Goal: Transaction & Acquisition: Purchase product/service

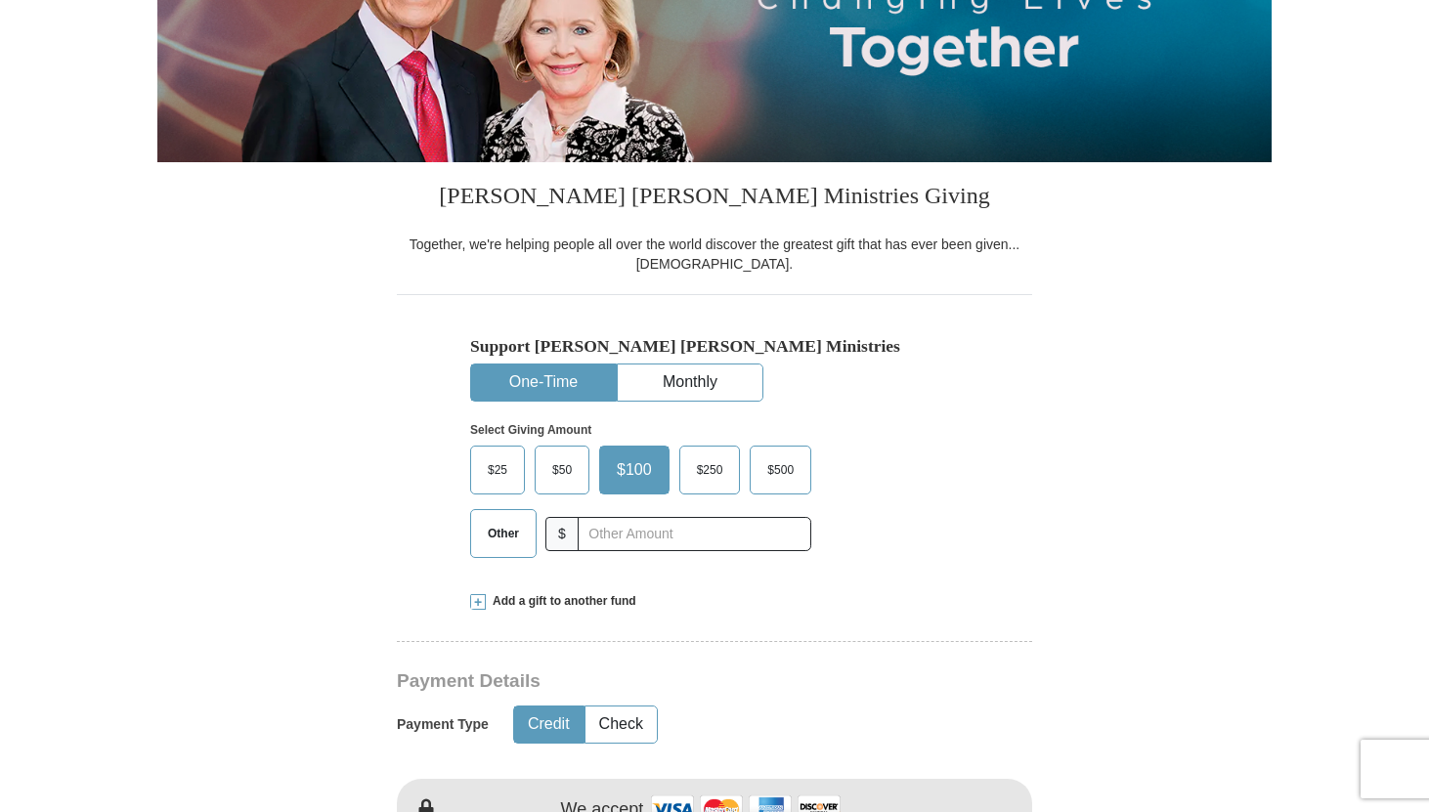
scroll to position [338, 0]
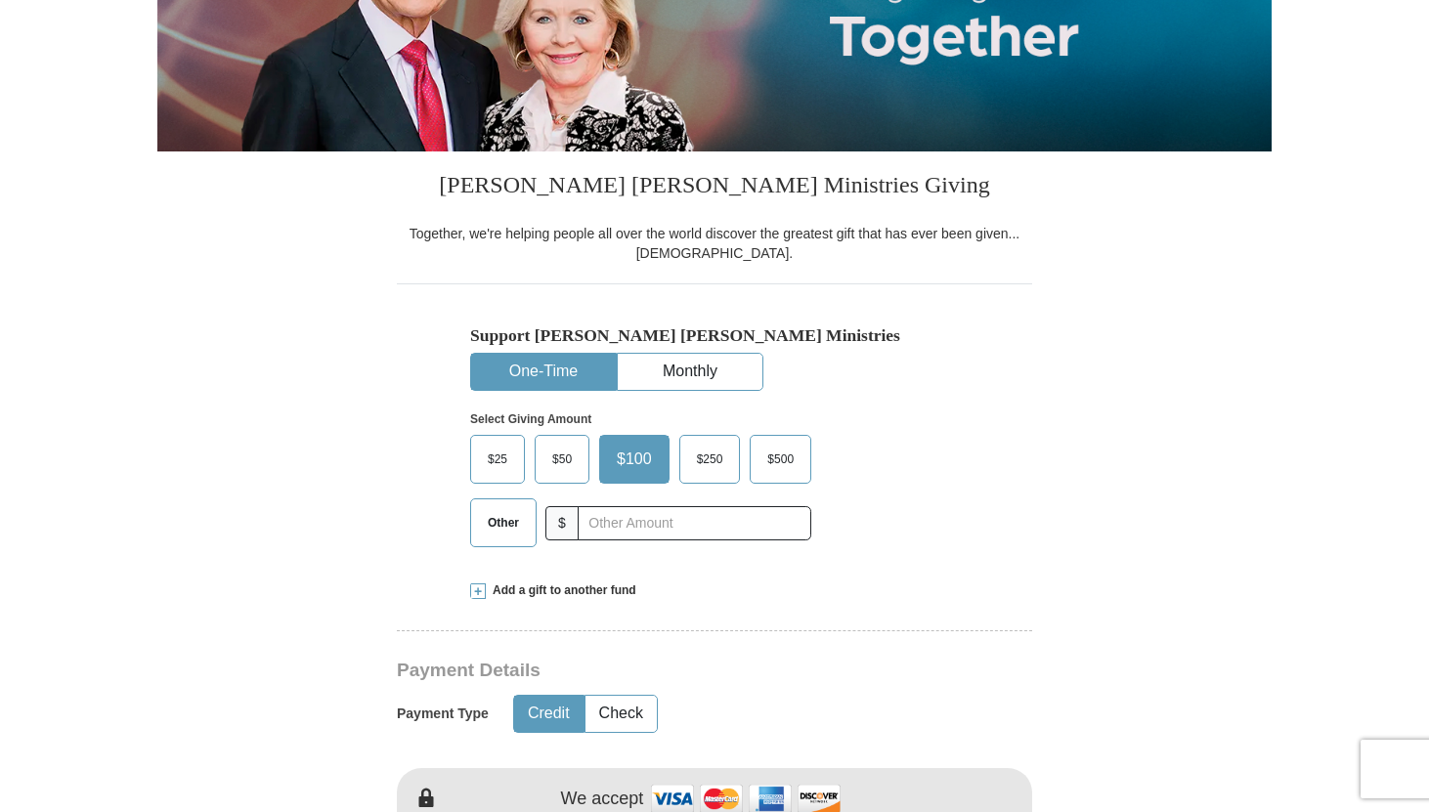
click at [501, 531] on span "Other" at bounding box center [503, 522] width 51 height 29
click at [0, 0] on input "Other" at bounding box center [0, 0] width 0 height 0
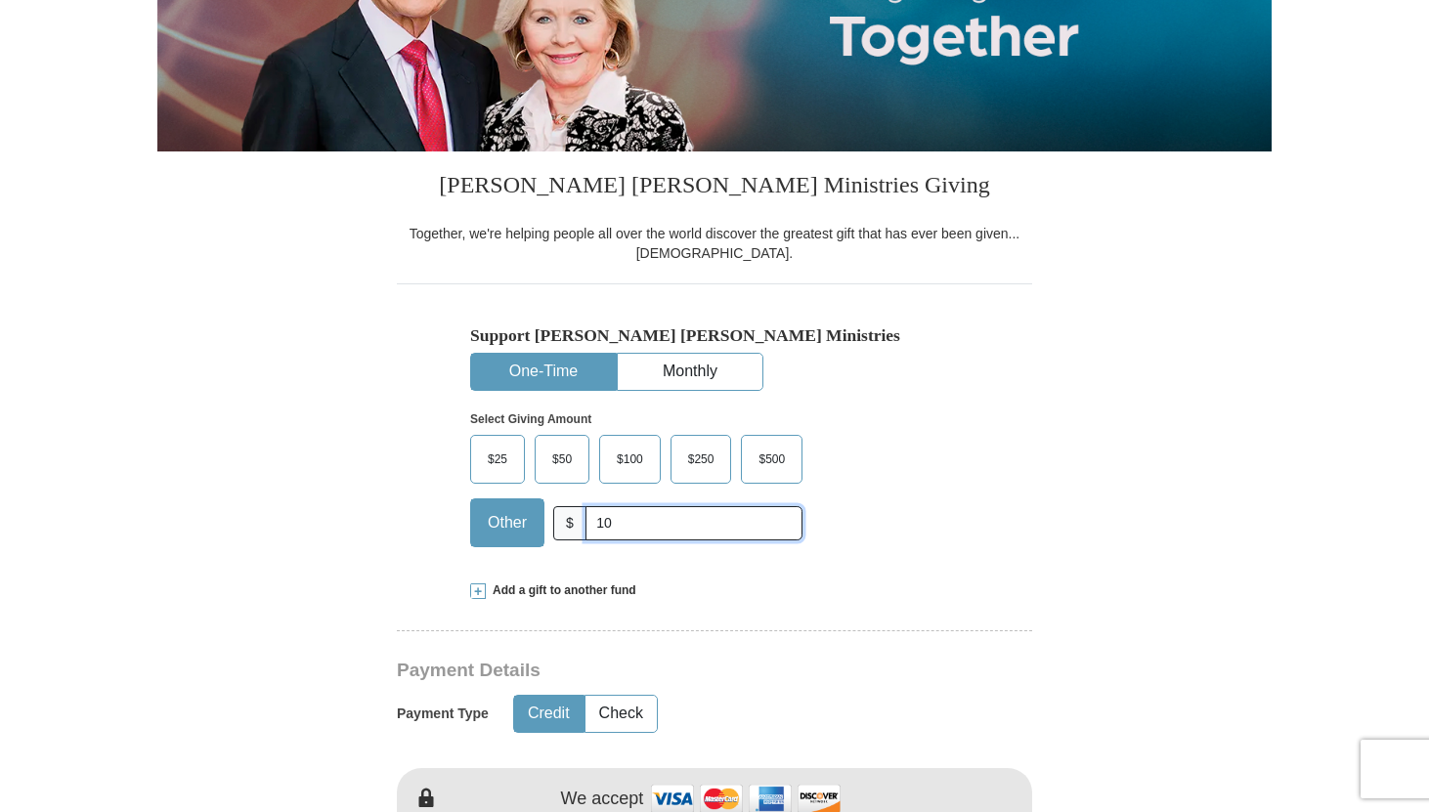
type input "10.00"
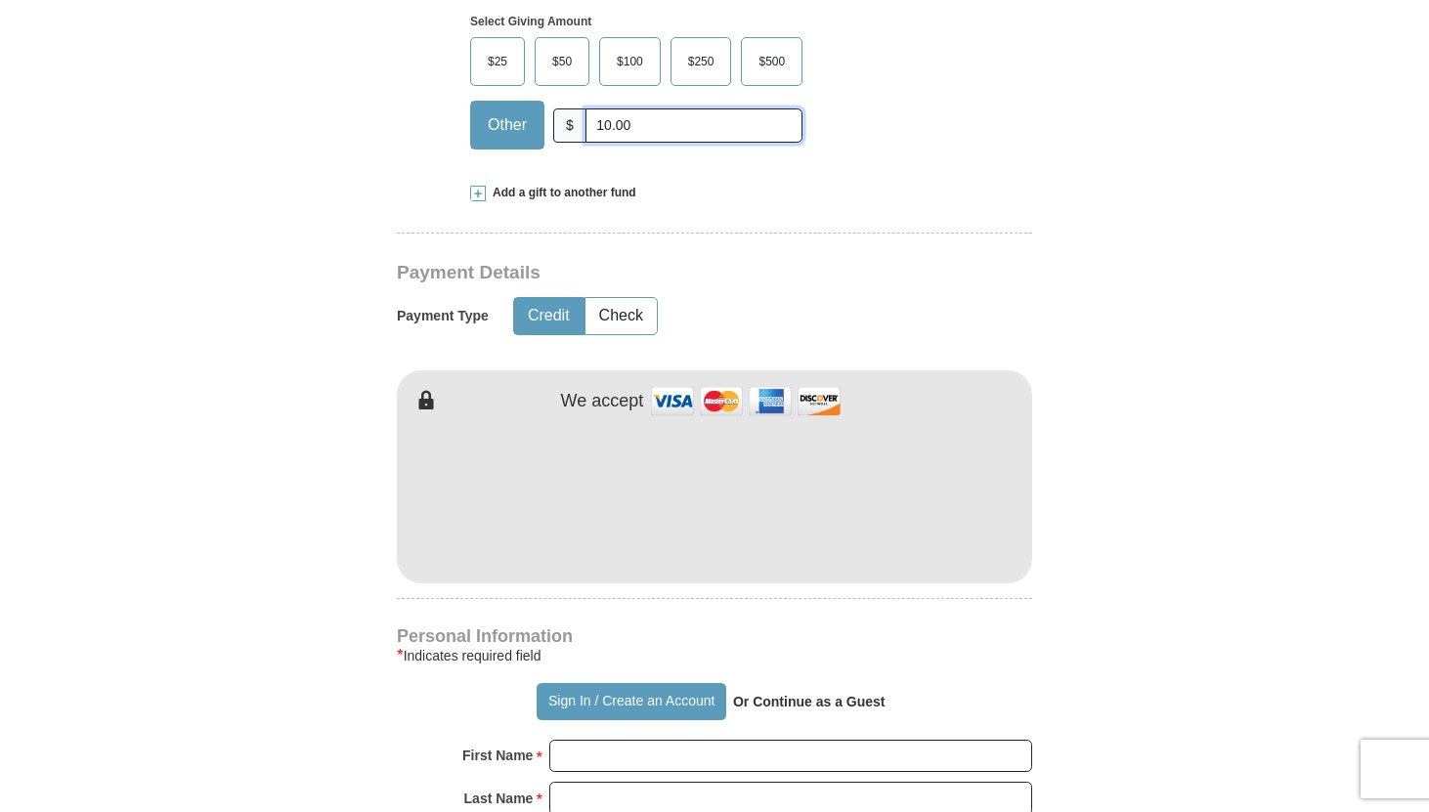
scroll to position [738, 0]
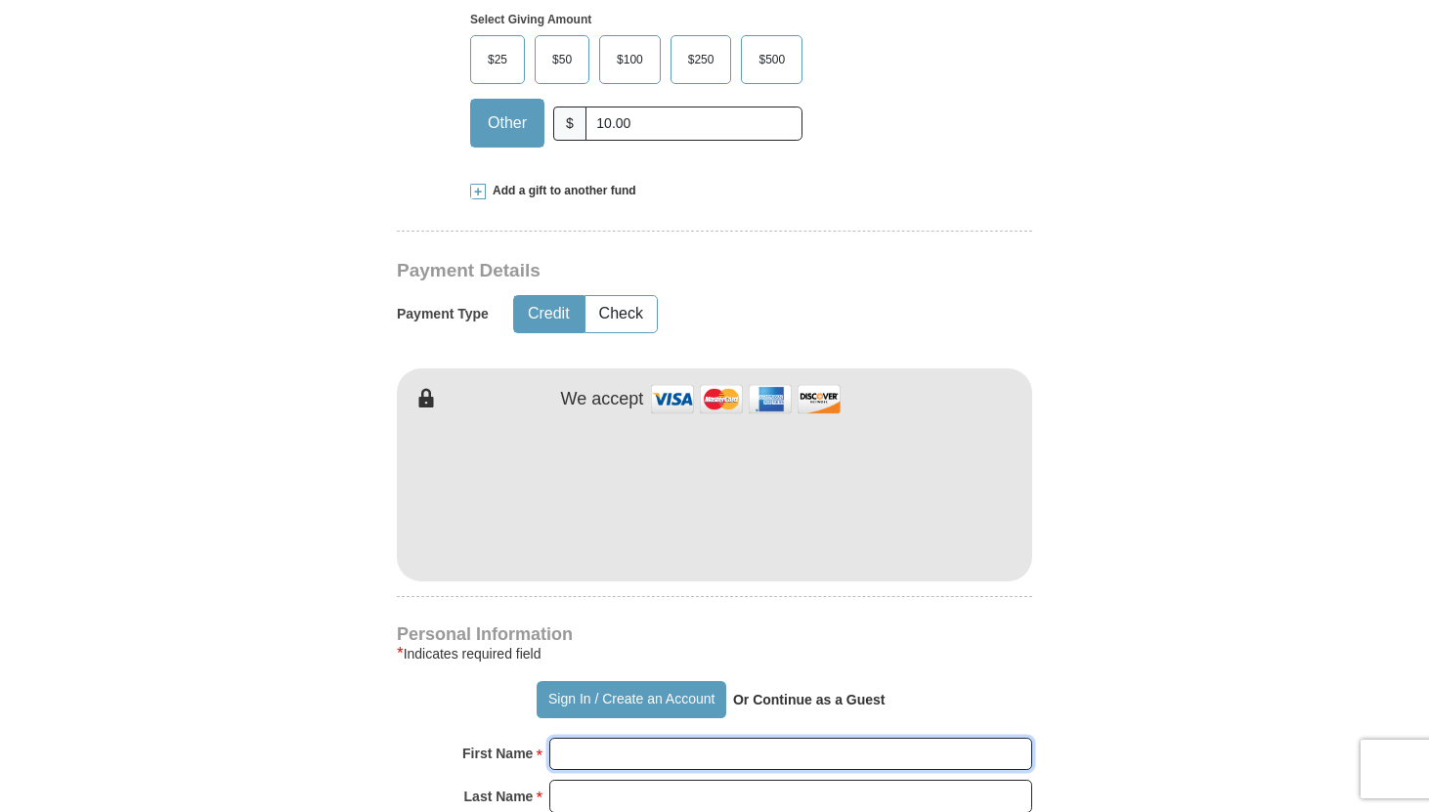
type input "[PERSON_NAME]"
type input "Rose"
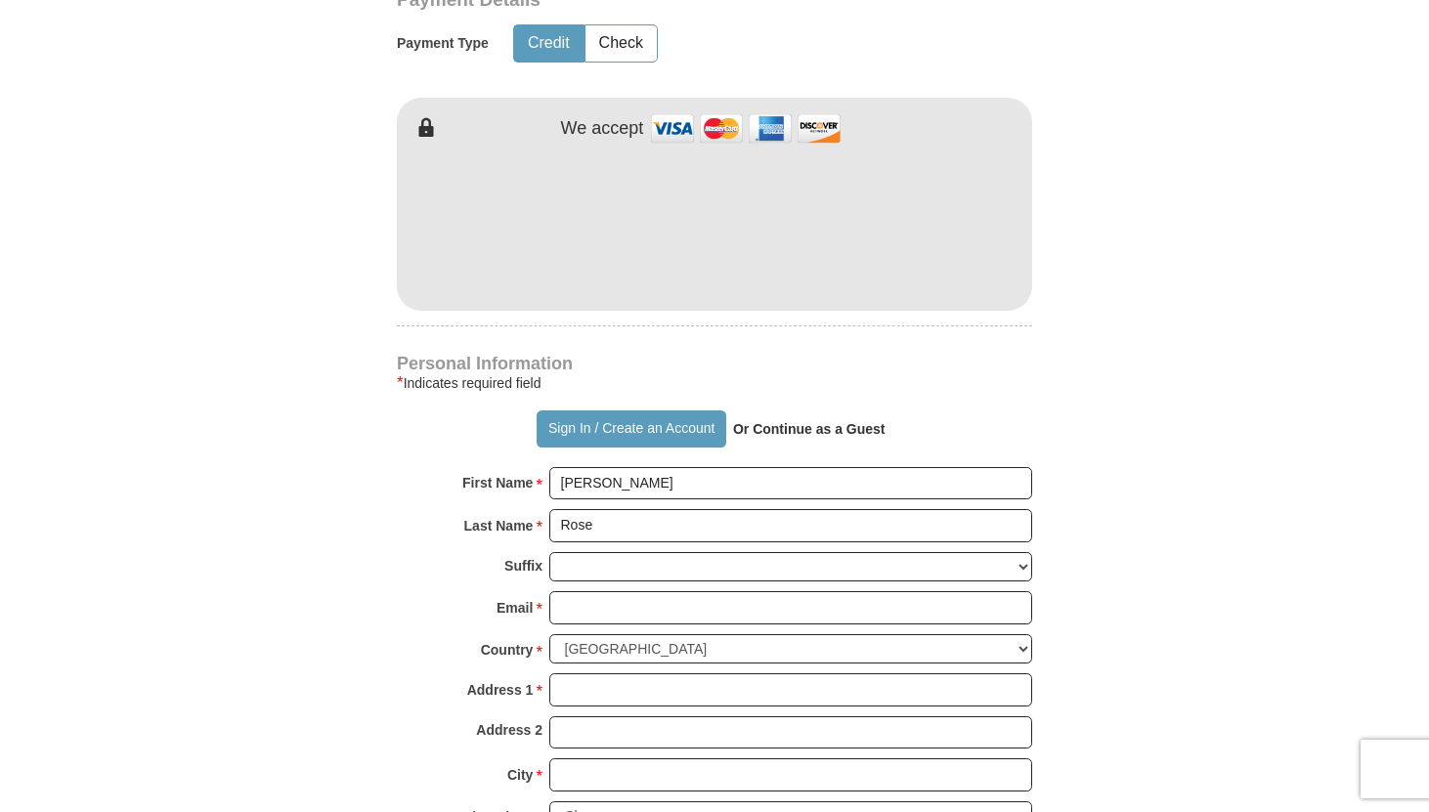
scroll to position [1027, 0]
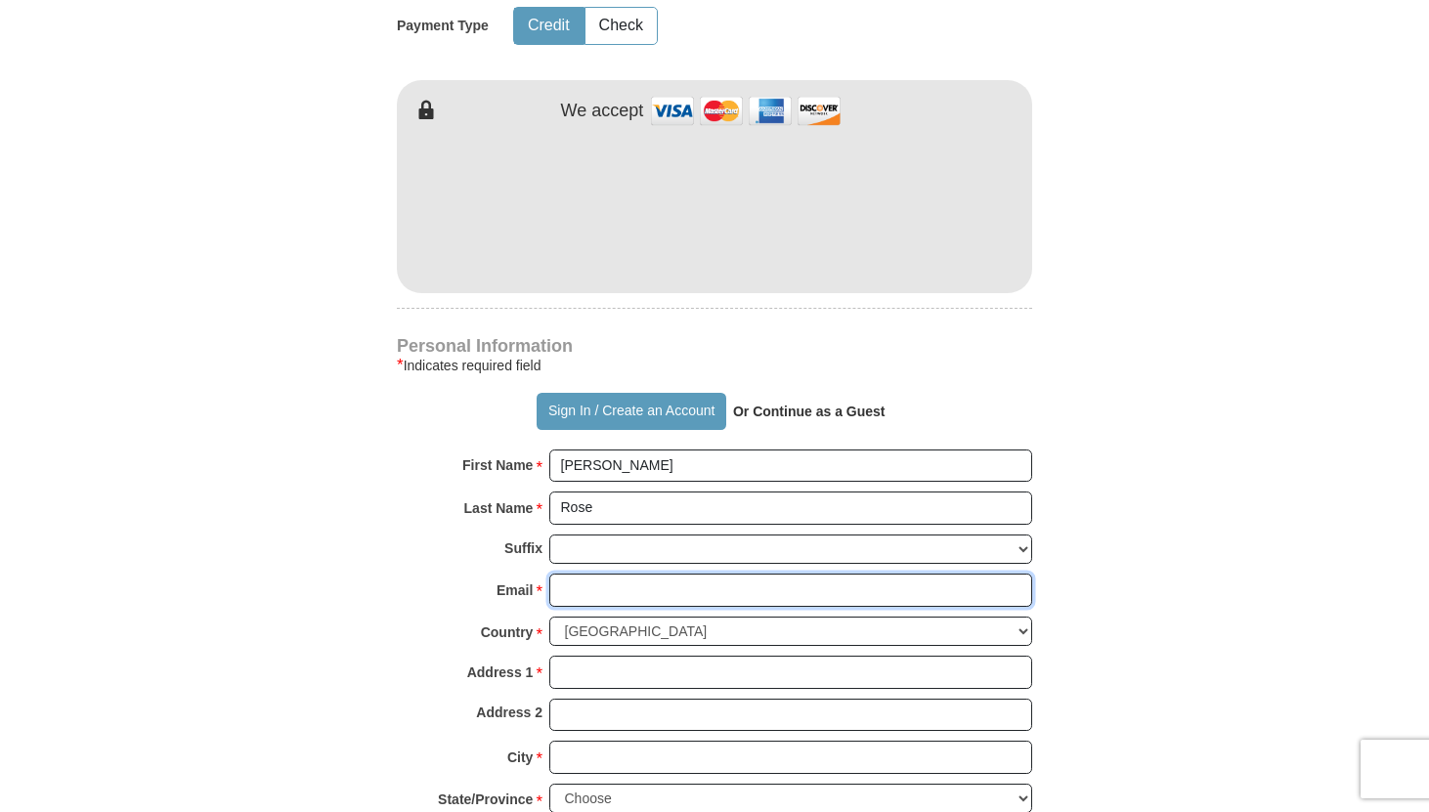
click at [582, 585] on input "Email *" at bounding box center [790, 590] width 483 height 33
type input "[EMAIL_ADDRESS][DOMAIN_NAME]"
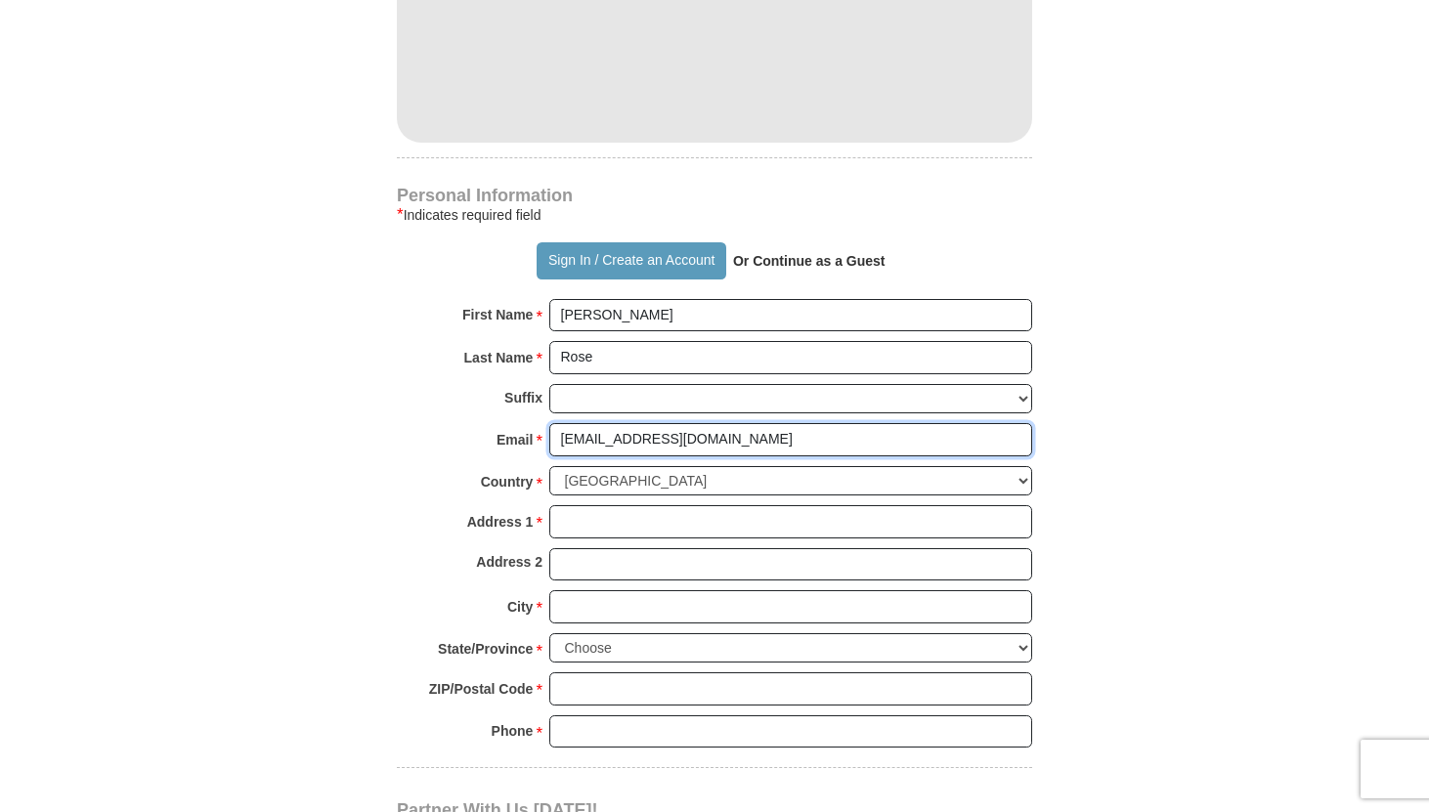
scroll to position [1185, 0]
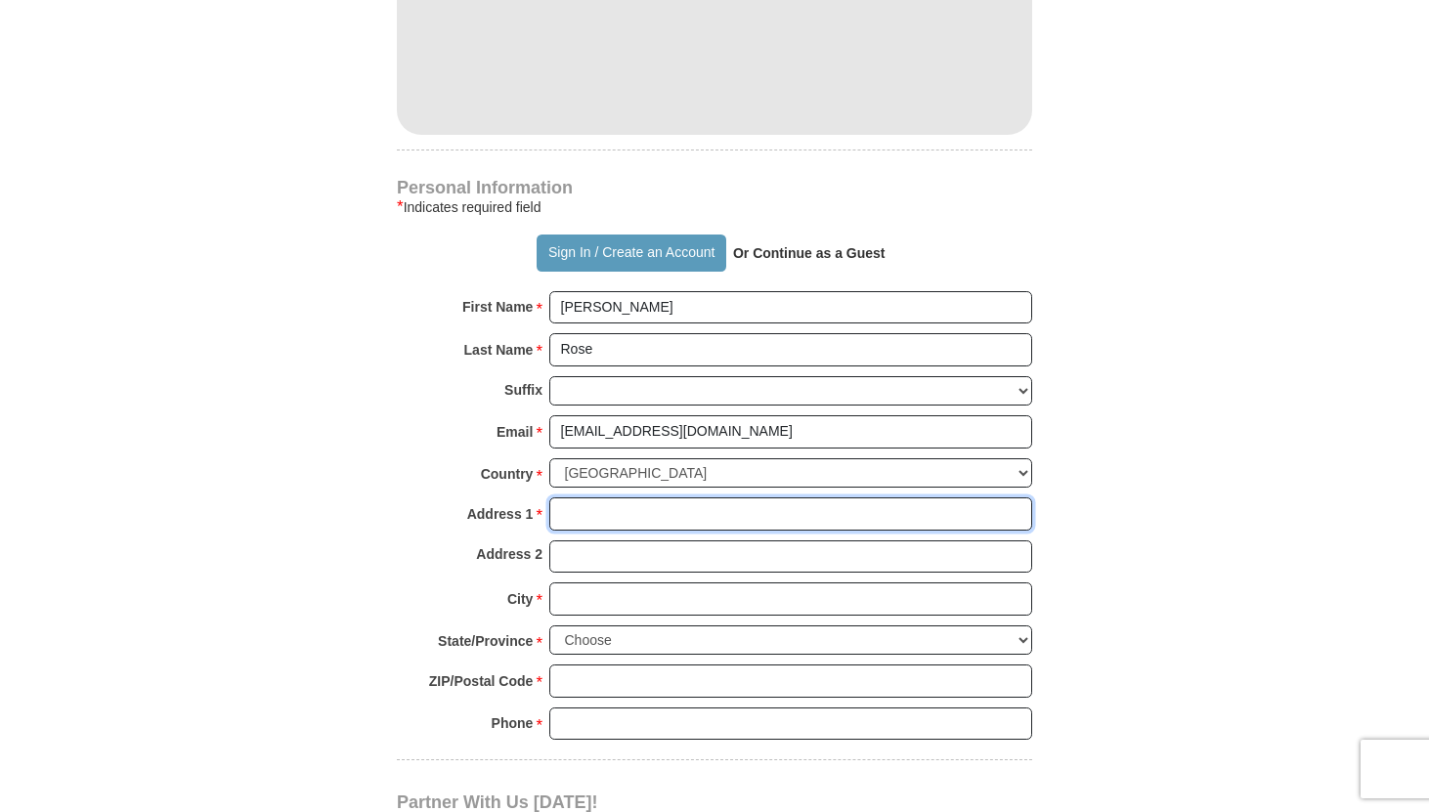
click at [598, 511] on input "Address 1 *" at bounding box center [790, 514] width 483 height 33
type input "[STREET_ADDRESS]"
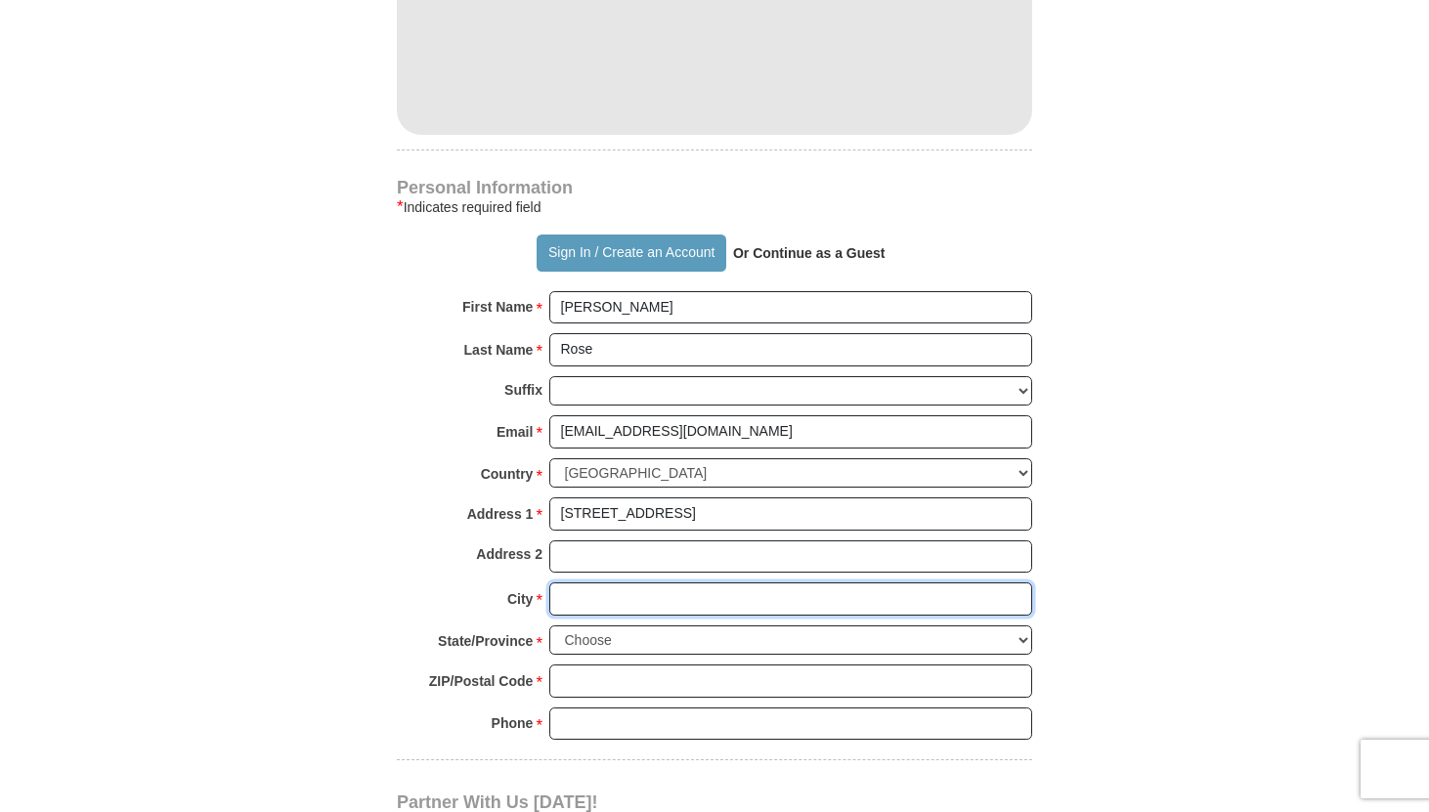
type input "[GEOGRAPHIC_DATA]"
select select "WA"
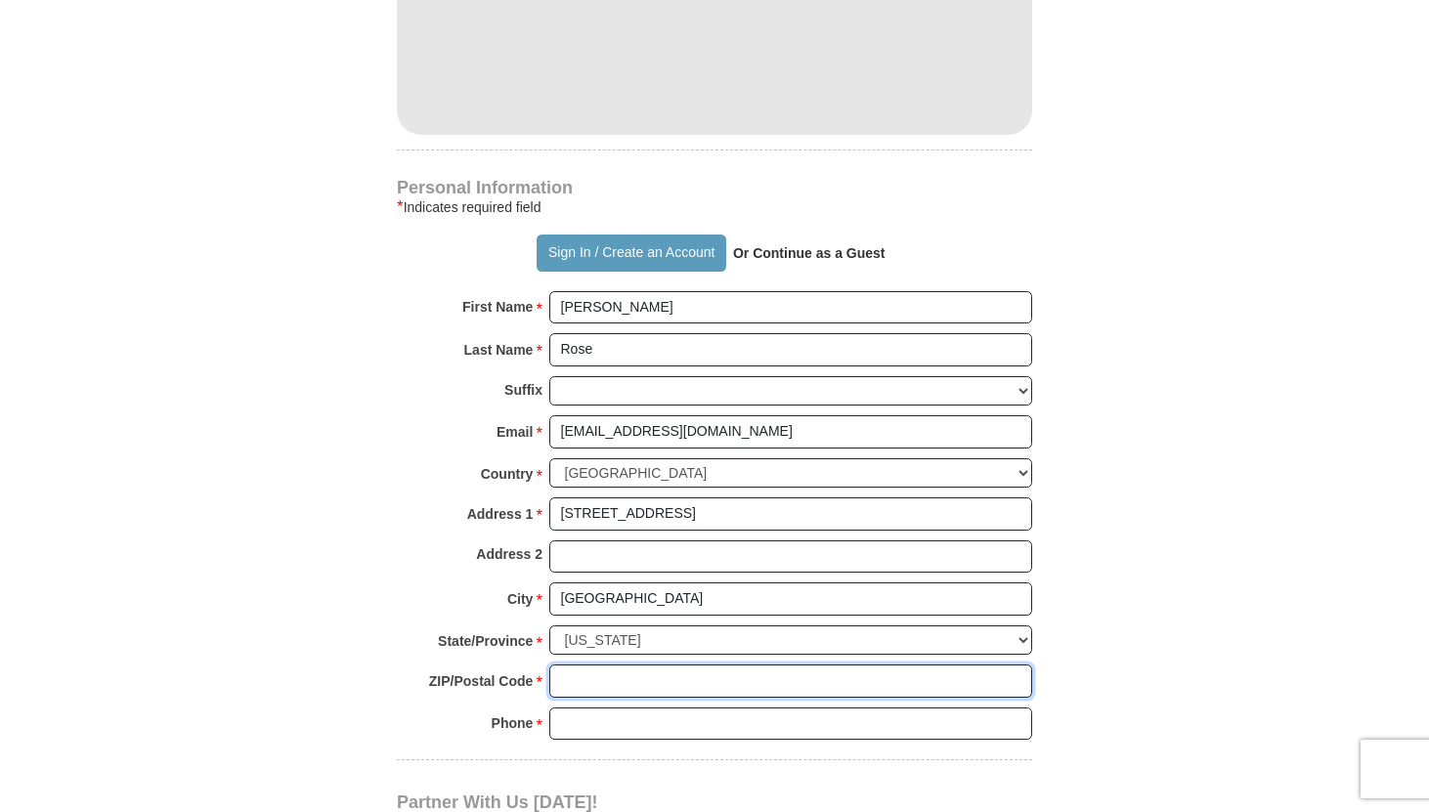
type input "98072"
type input "4254179825"
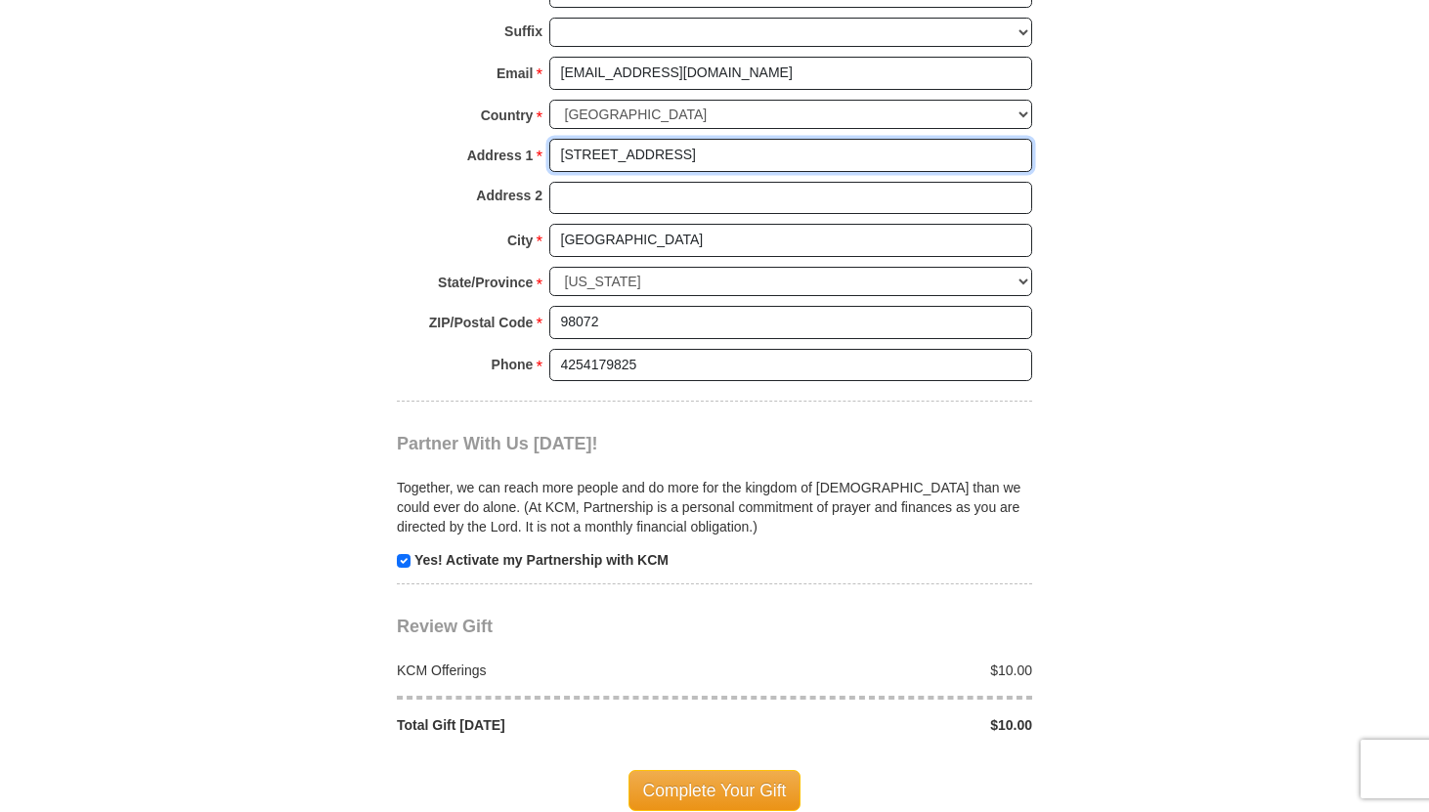
scroll to position [1547, 0]
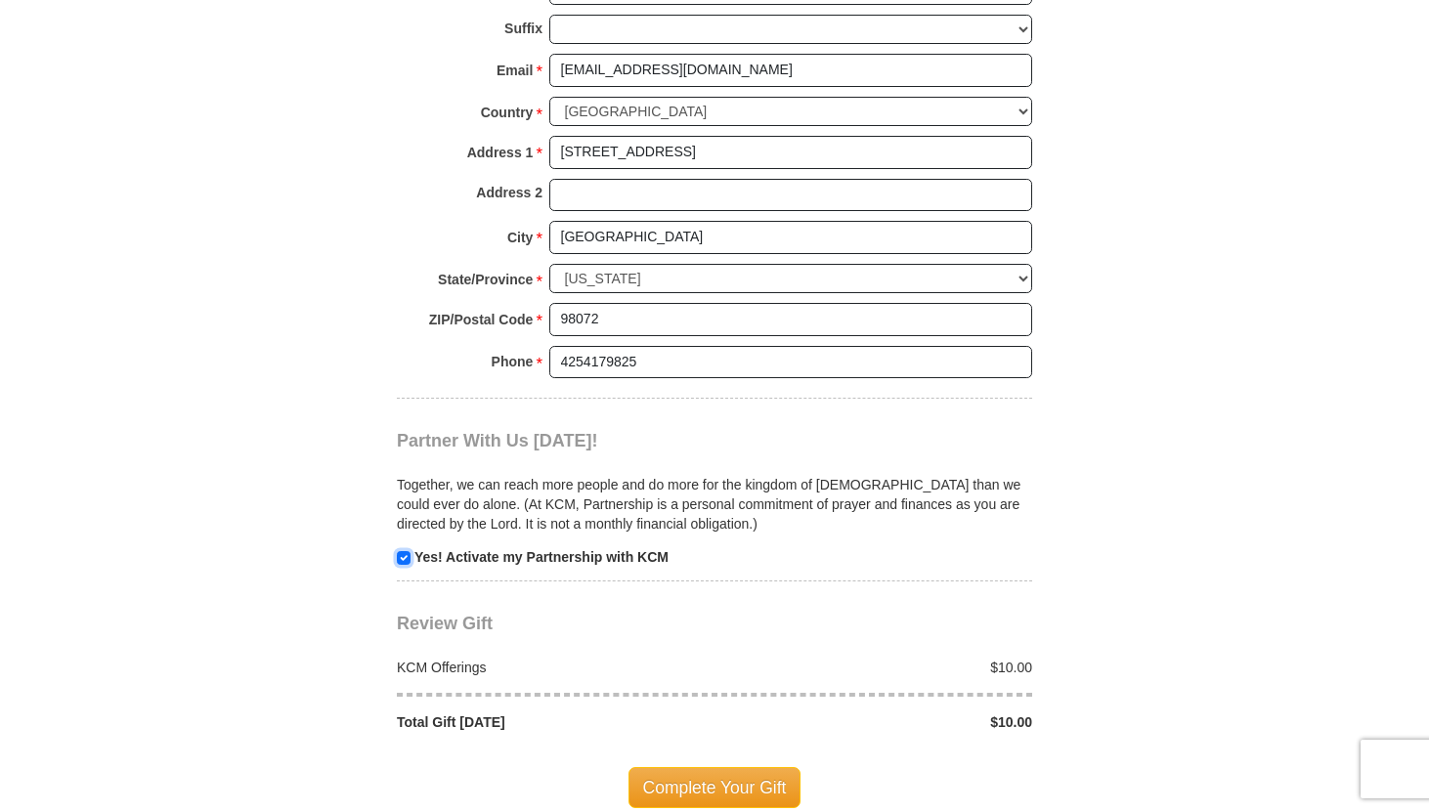
click at [402, 561] on input "checkbox" at bounding box center [404, 558] width 14 height 14
checkbox input "false"
click at [697, 713] on span "Complete Your Gift" at bounding box center [715, 787] width 173 height 41
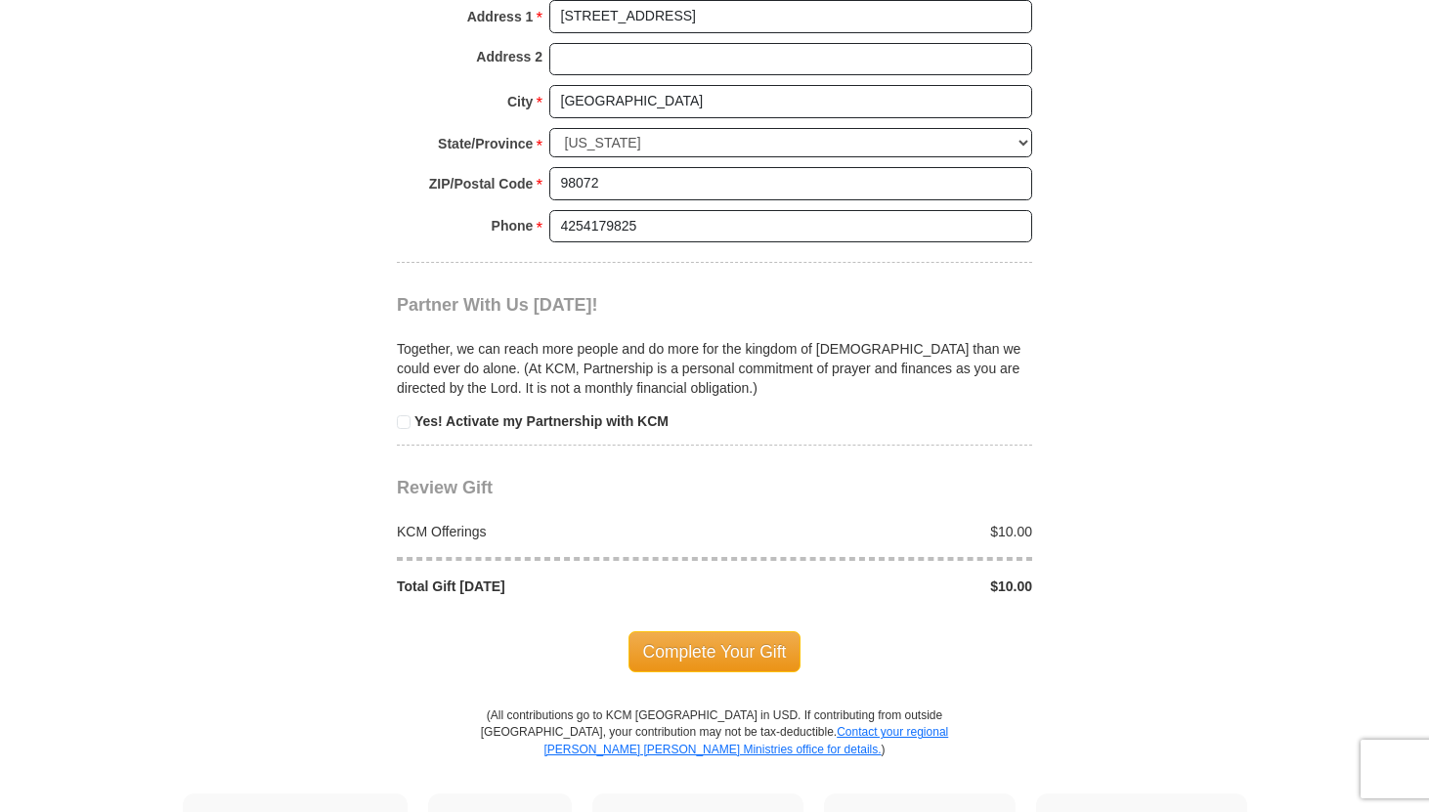
scroll to position [1825, 0]
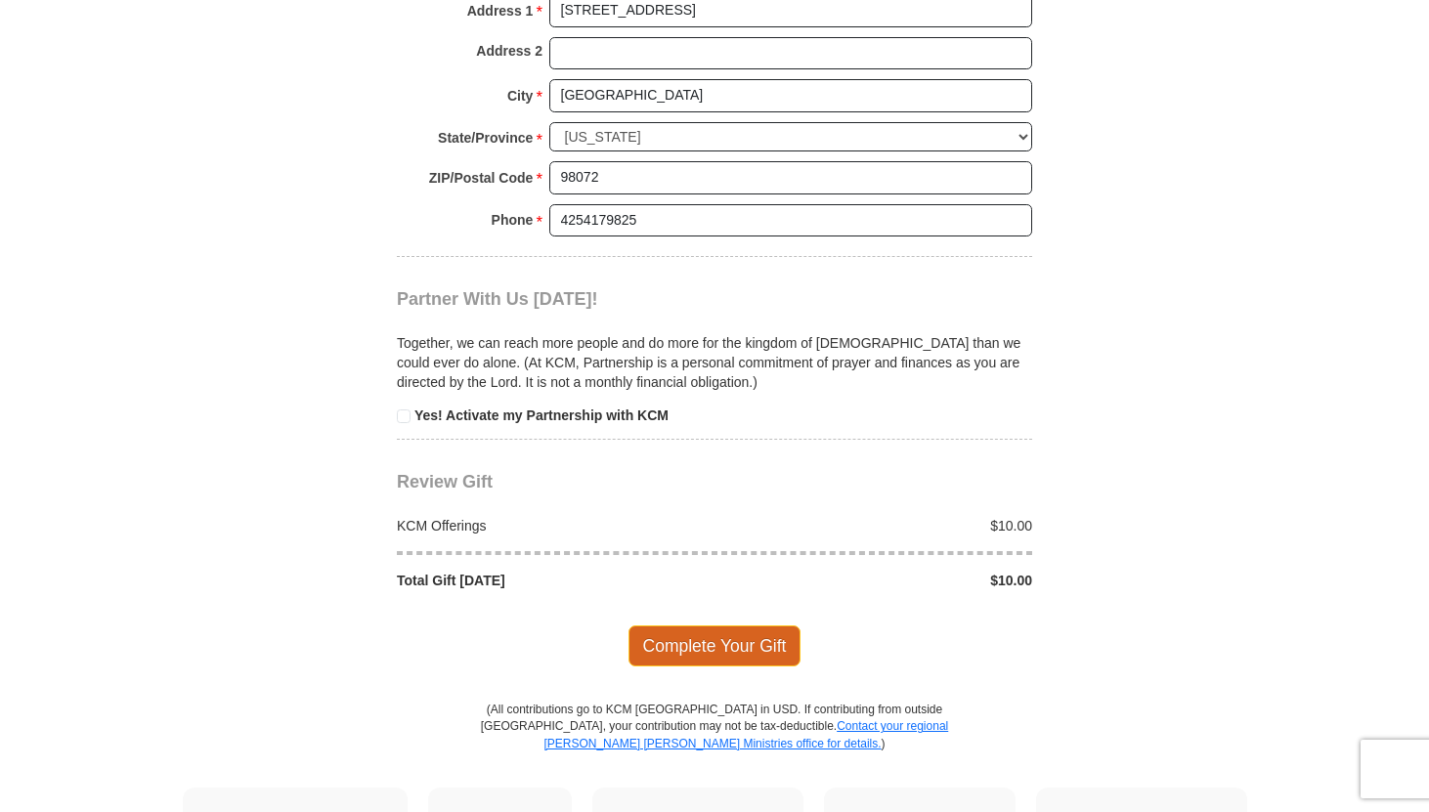
click at [695, 642] on span "Complete Your Gift" at bounding box center [715, 646] width 173 height 41
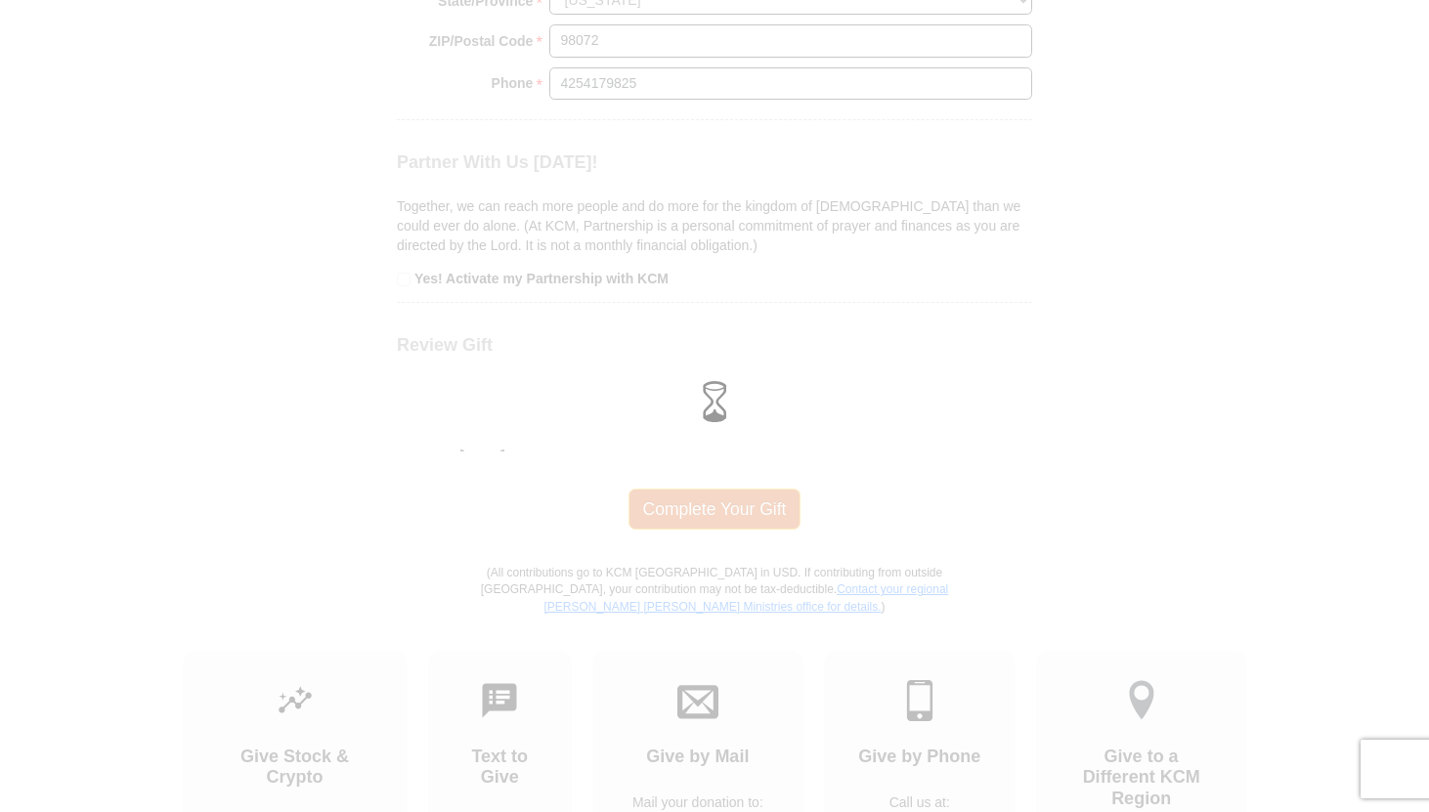
scroll to position [1688, 0]
